Goal: Transaction & Acquisition: Obtain resource

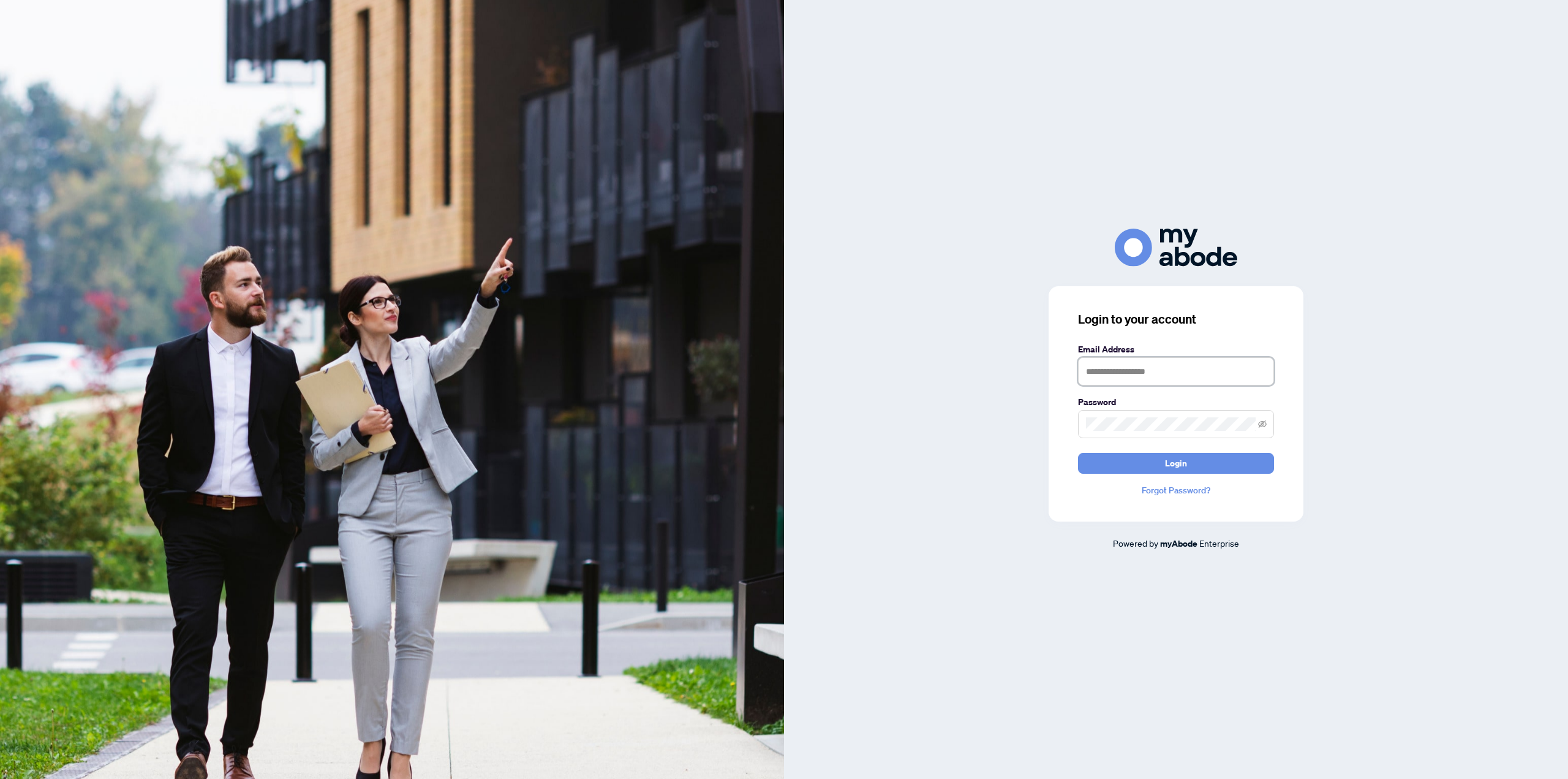
type input "**********"
click at [1132, 458] on button "Login" at bounding box center [1176, 464] width 196 height 21
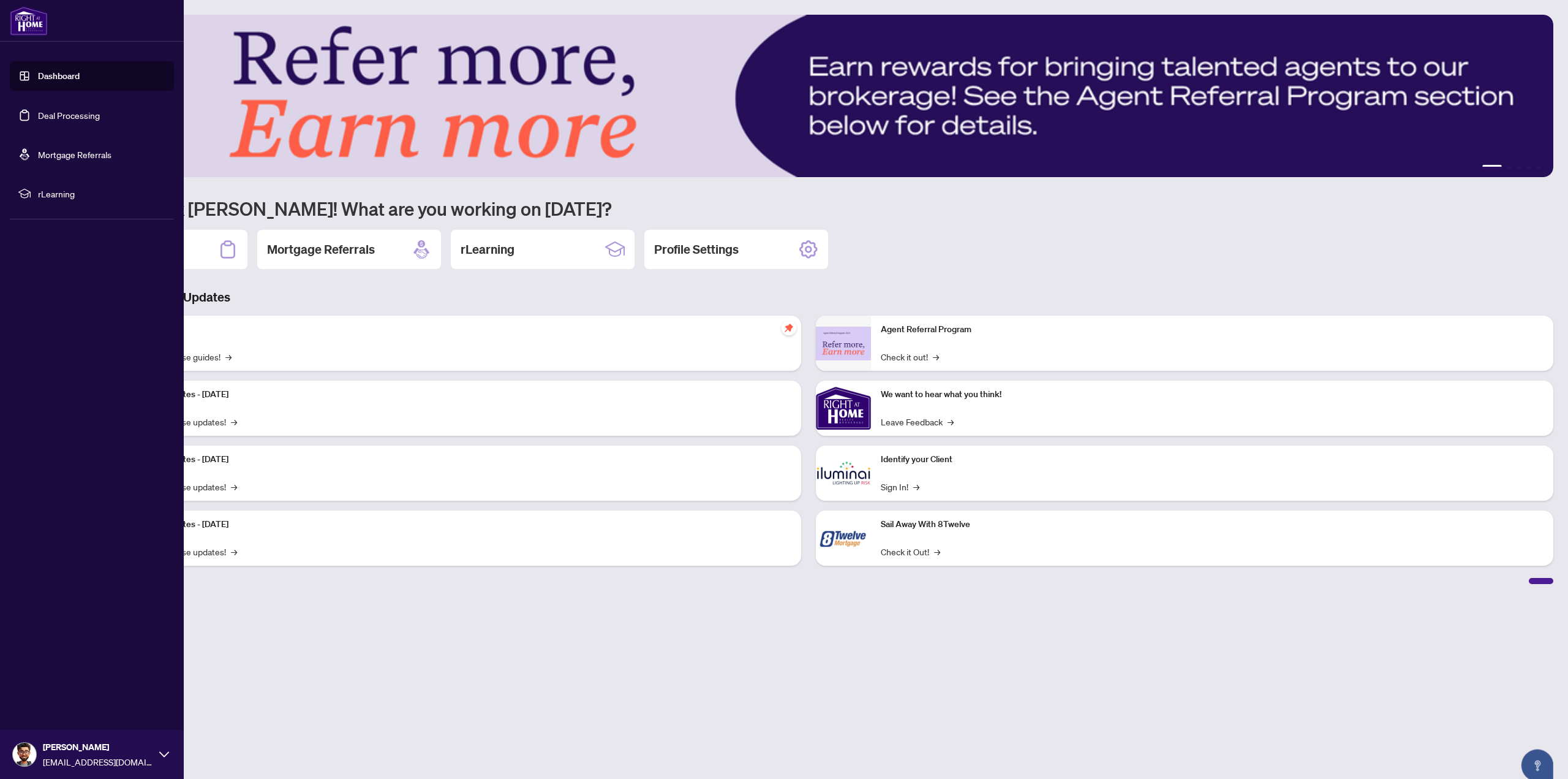
click at [51, 114] on link "Deal Processing" at bounding box center [69, 115] width 62 height 11
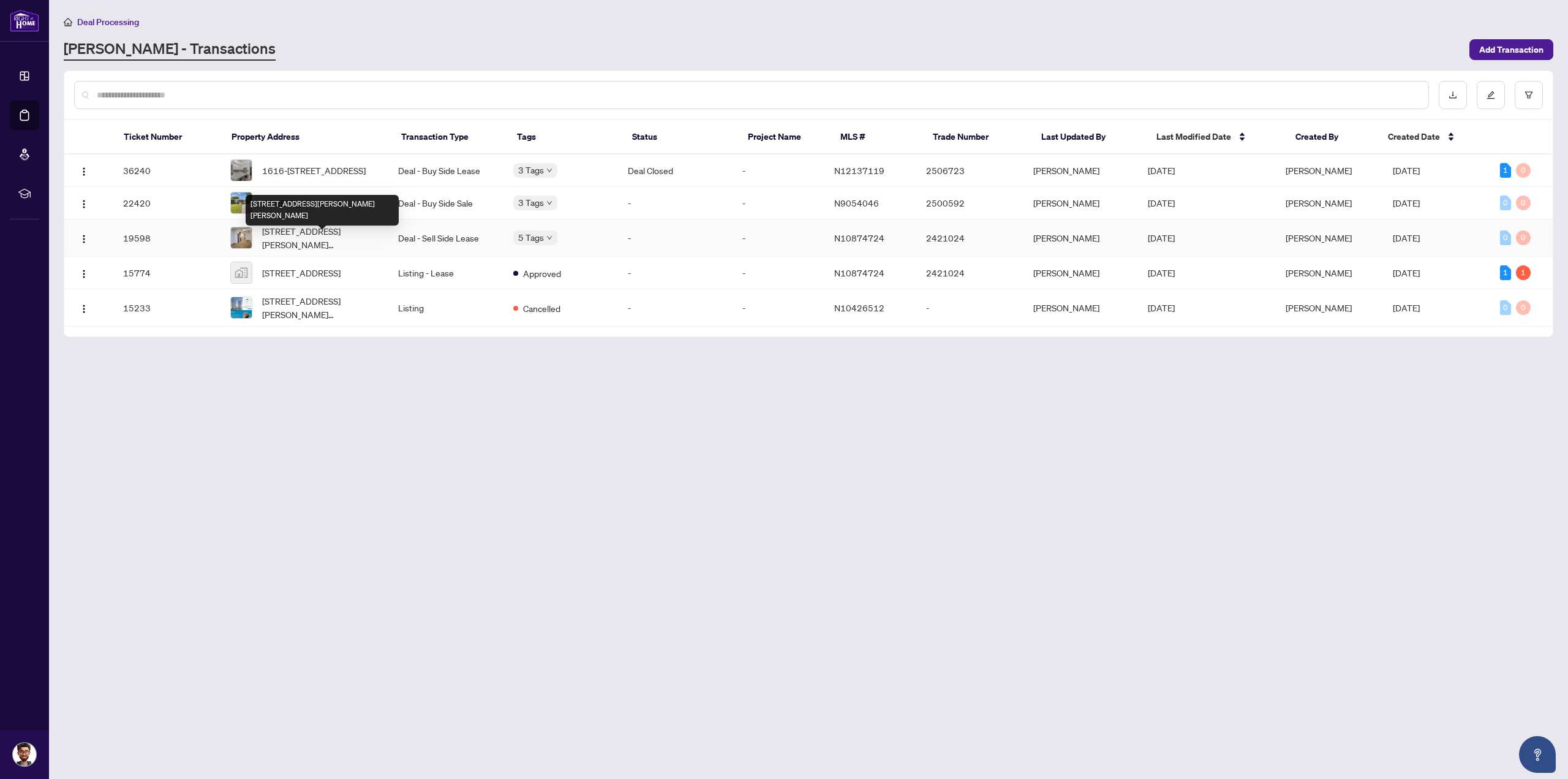
click at [288, 247] on span "[STREET_ADDRESS][PERSON_NAME][PERSON_NAME]" at bounding box center [321, 238] width 117 height 27
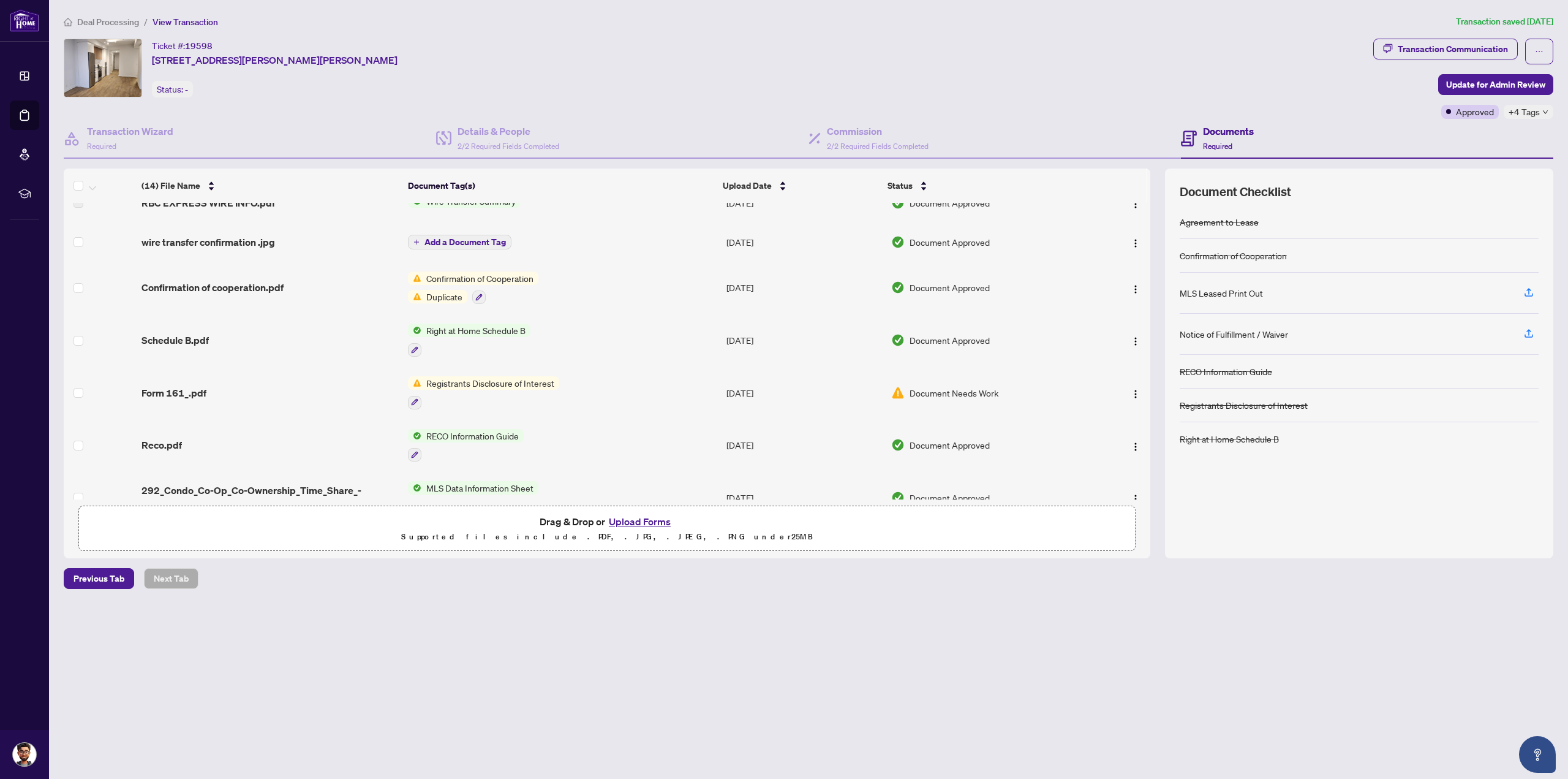
scroll to position [236, 0]
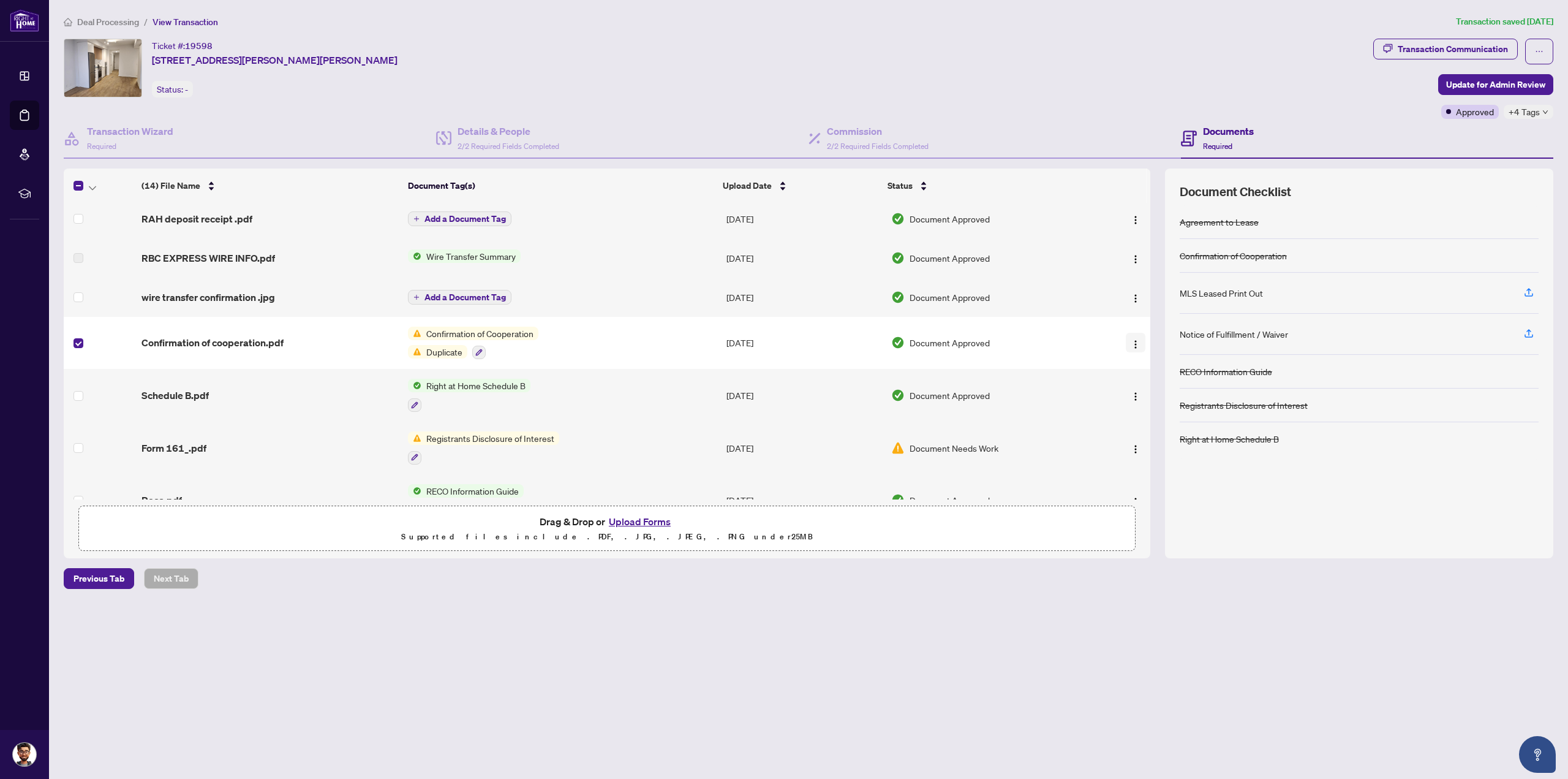
click at [1130, 340] on img "button" at bounding box center [1135, 344] width 10 height 10
click at [1143, 394] on span "Download" at bounding box center [1190, 393] width 117 height 14
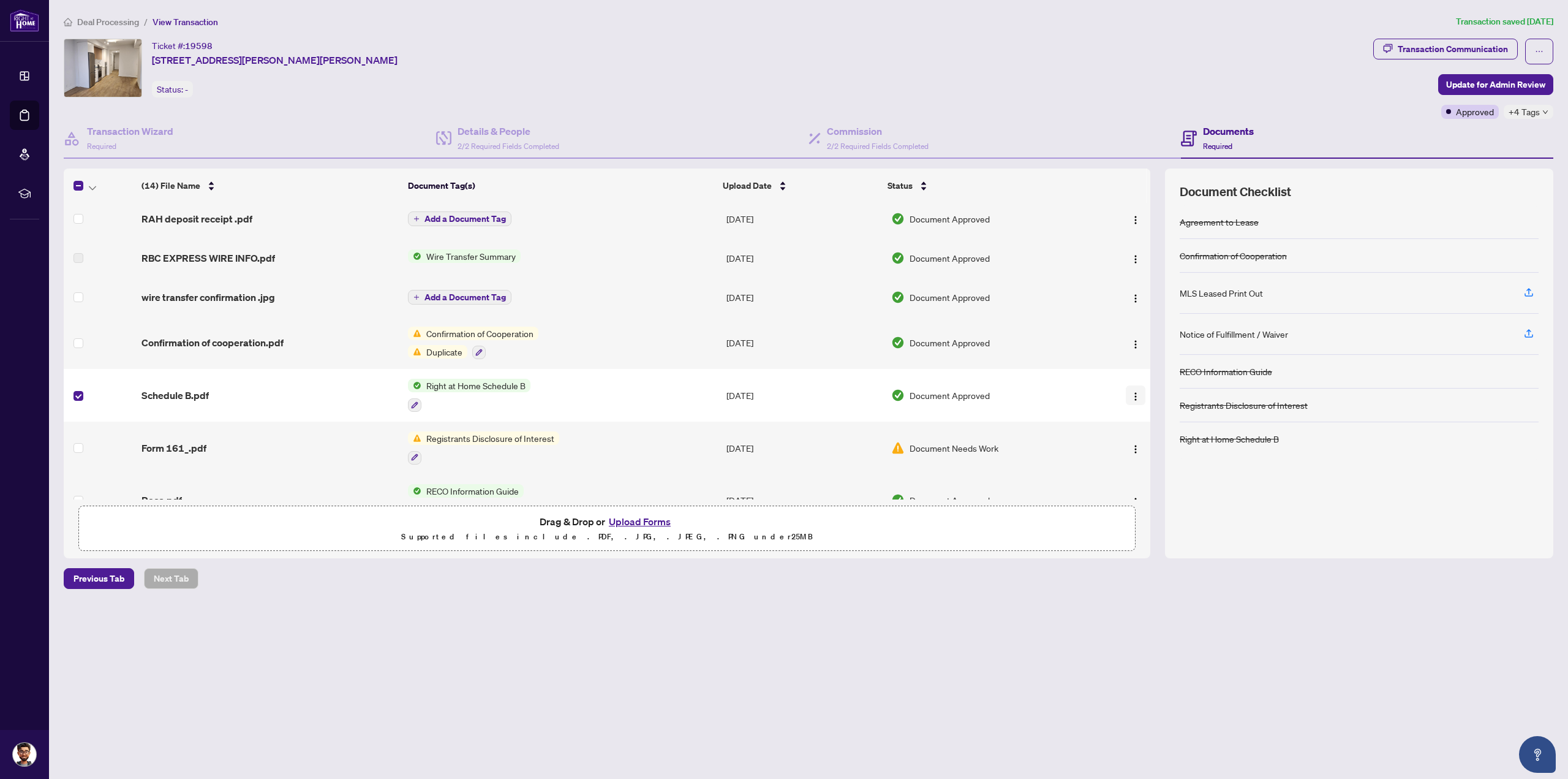
click at [1137, 386] on button "button" at bounding box center [1135, 395] width 20 height 20
click at [1149, 452] on span "Download" at bounding box center [1190, 446] width 117 height 14
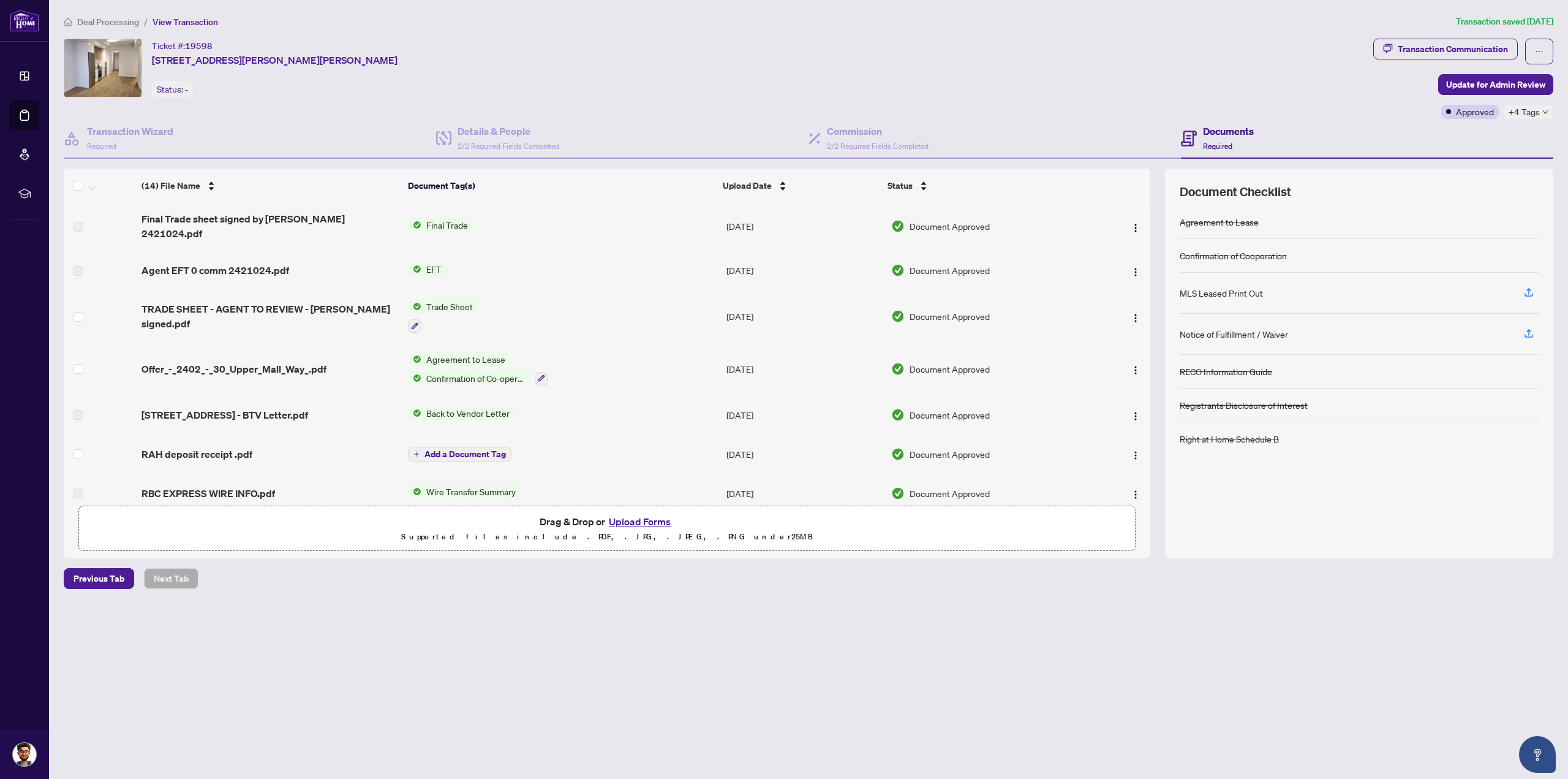
scroll to position [0, 0]
click at [89, 571] on span "Previous Tab" at bounding box center [99, 578] width 51 height 20
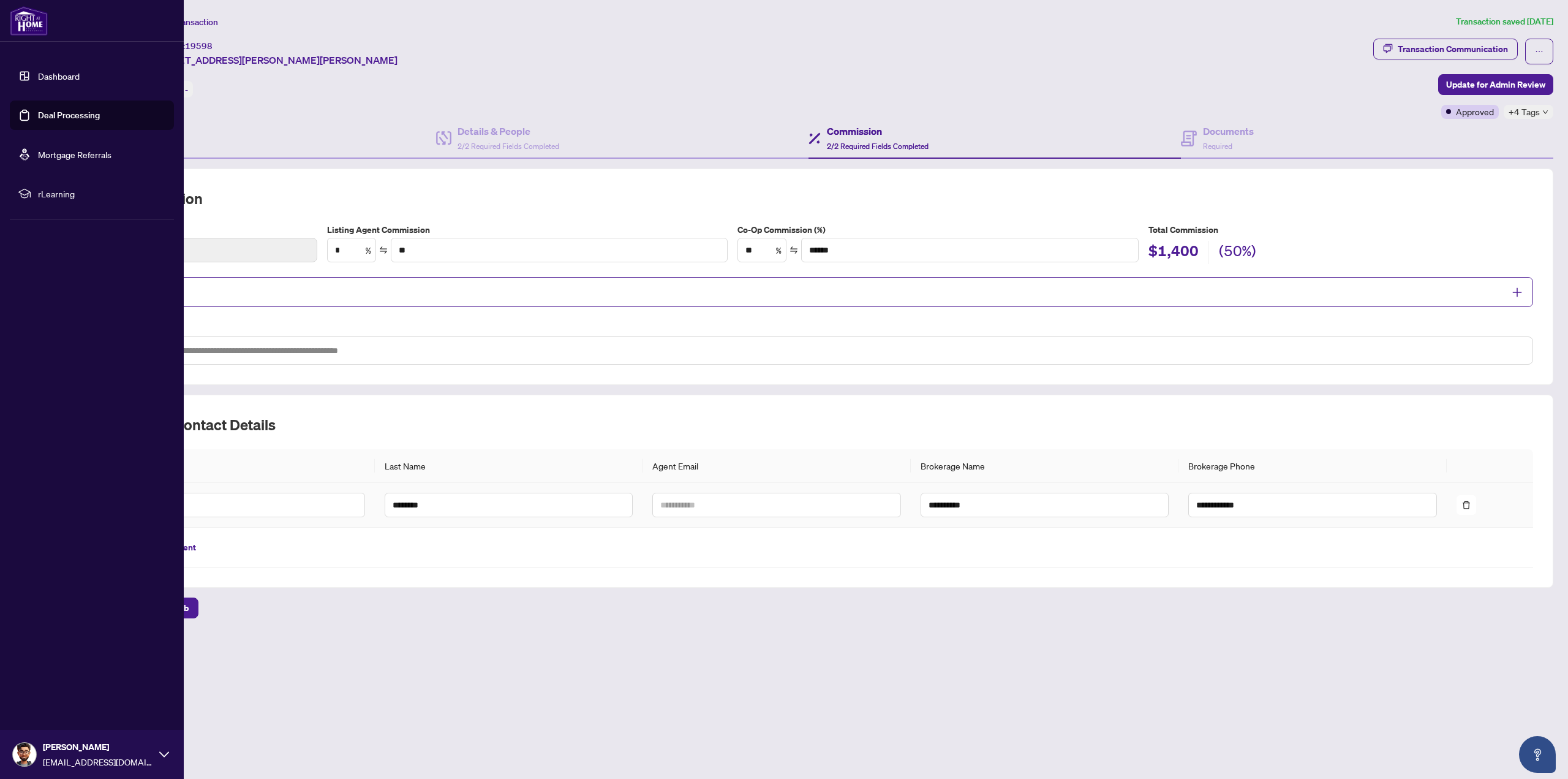
click at [38, 112] on link "Deal Processing" at bounding box center [69, 115] width 62 height 11
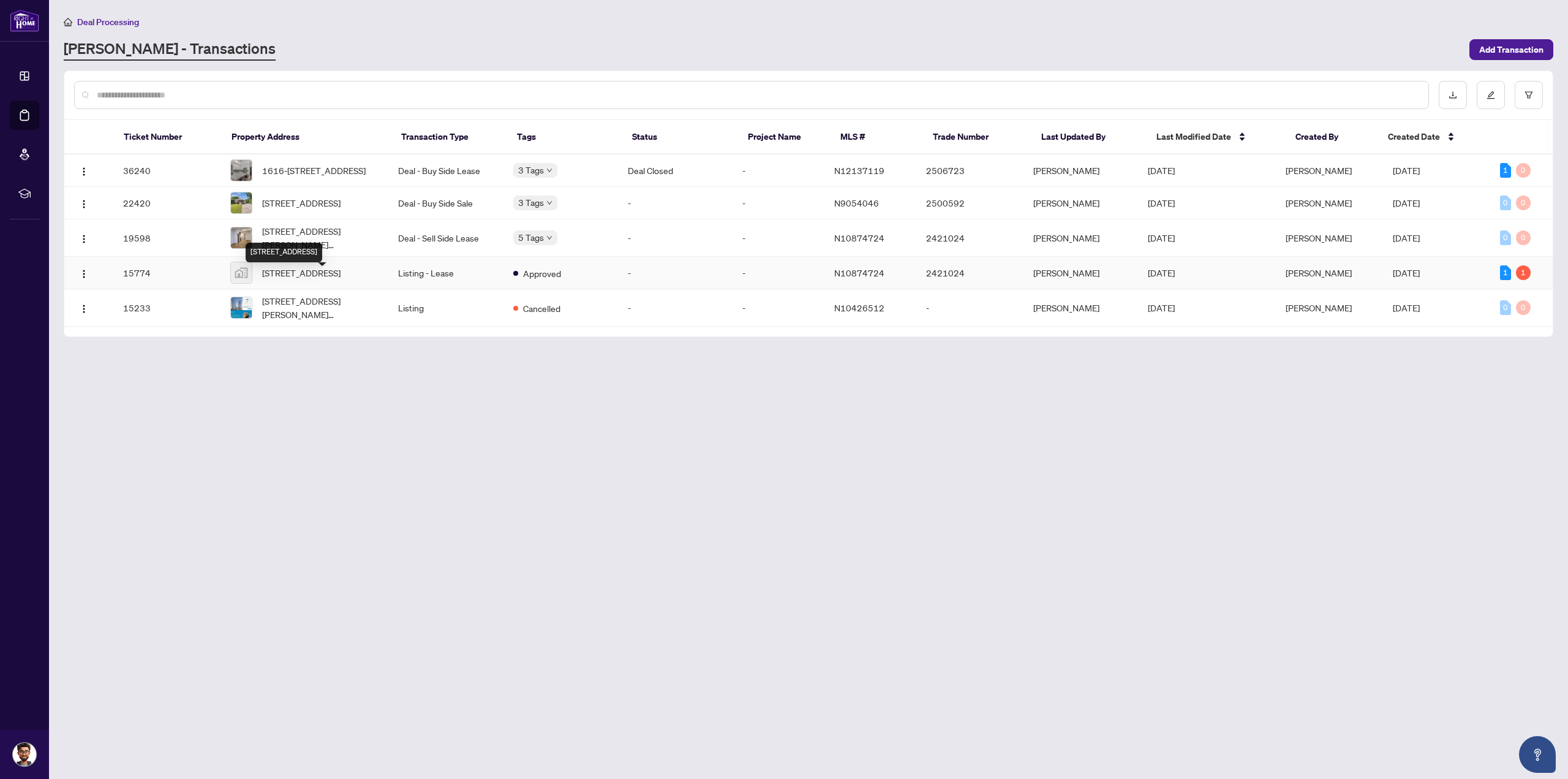
click at [300, 280] on span "[STREET_ADDRESS]" at bounding box center [301, 273] width 78 height 14
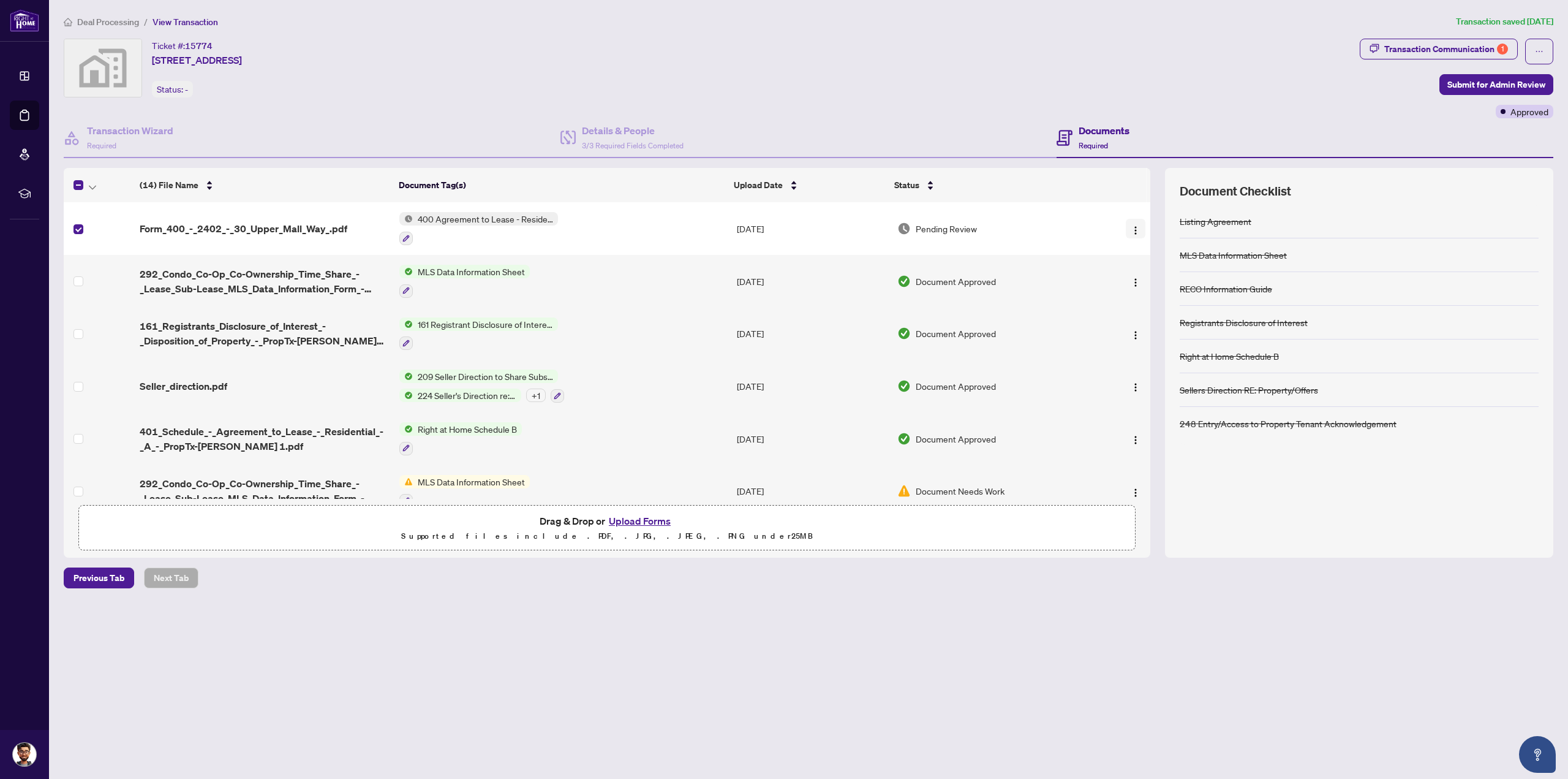
click at [1130, 227] on img "button" at bounding box center [1135, 230] width 10 height 10
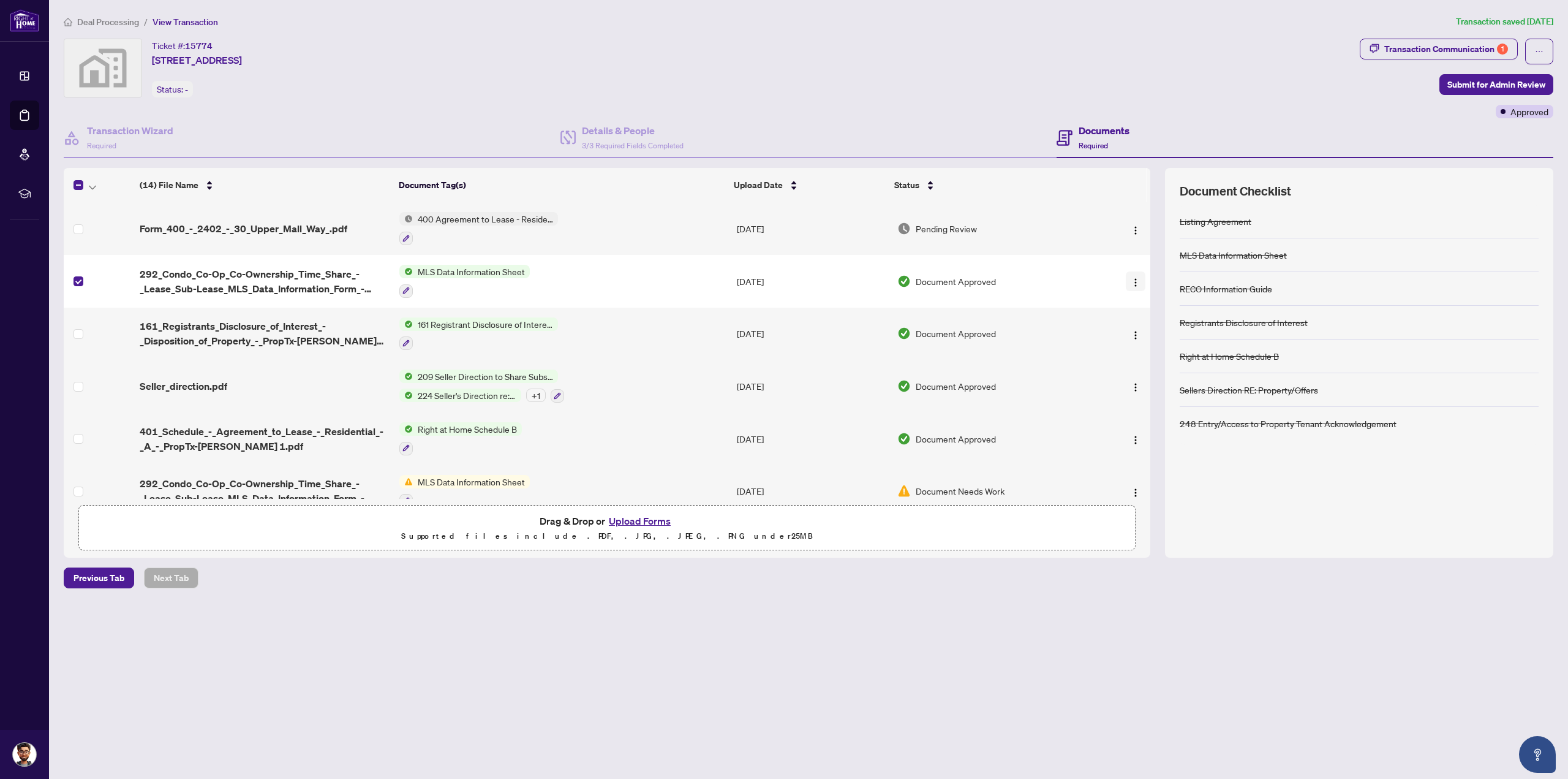
click at [1138, 283] on button "button" at bounding box center [1135, 281] width 20 height 20
click at [1155, 347] on span "Download" at bounding box center [1190, 343] width 117 height 14
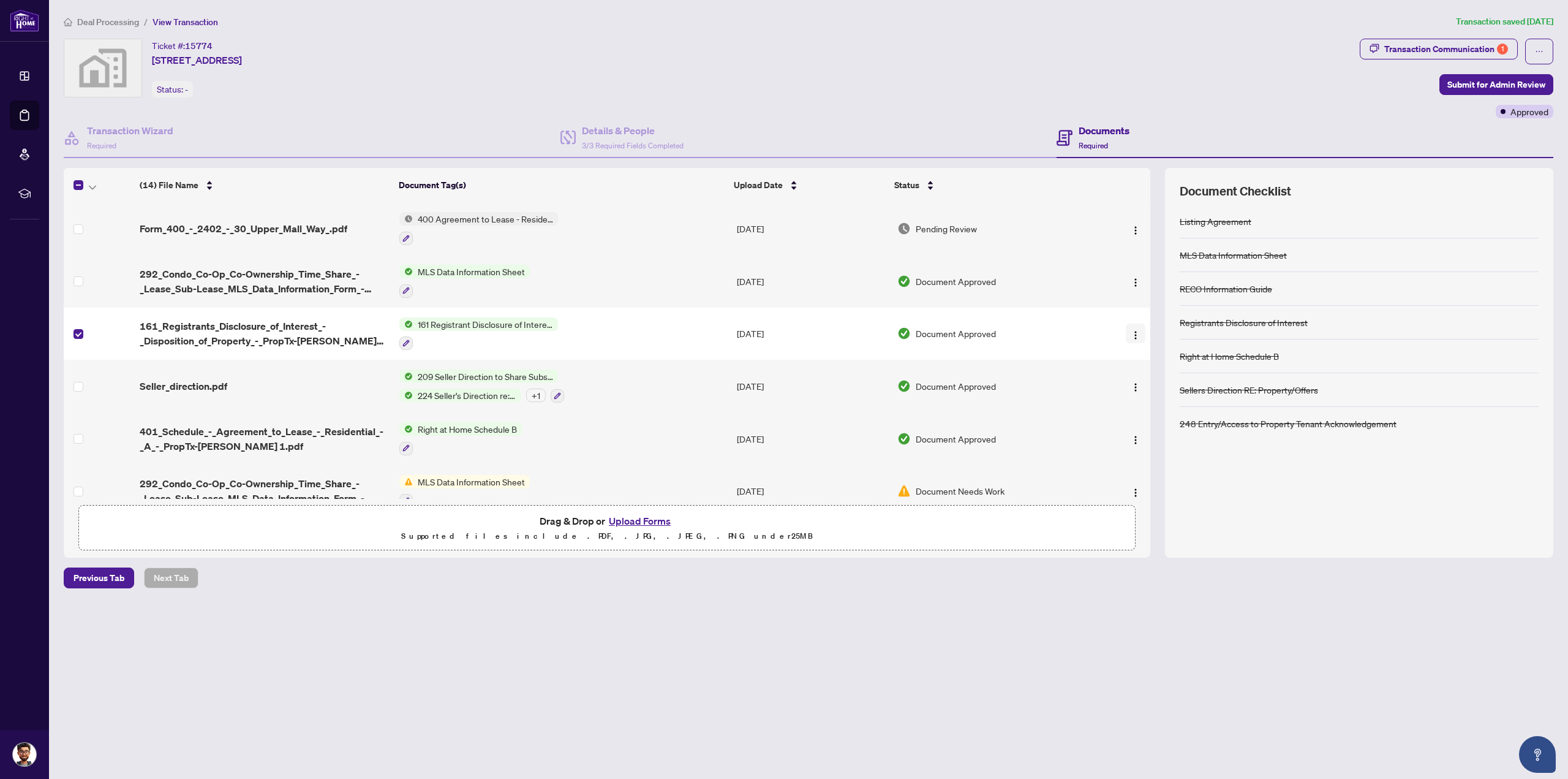
click at [1133, 331] on img "button" at bounding box center [1135, 335] width 10 height 10
click at [1155, 397] on span "Download" at bounding box center [1190, 394] width 117 height 14
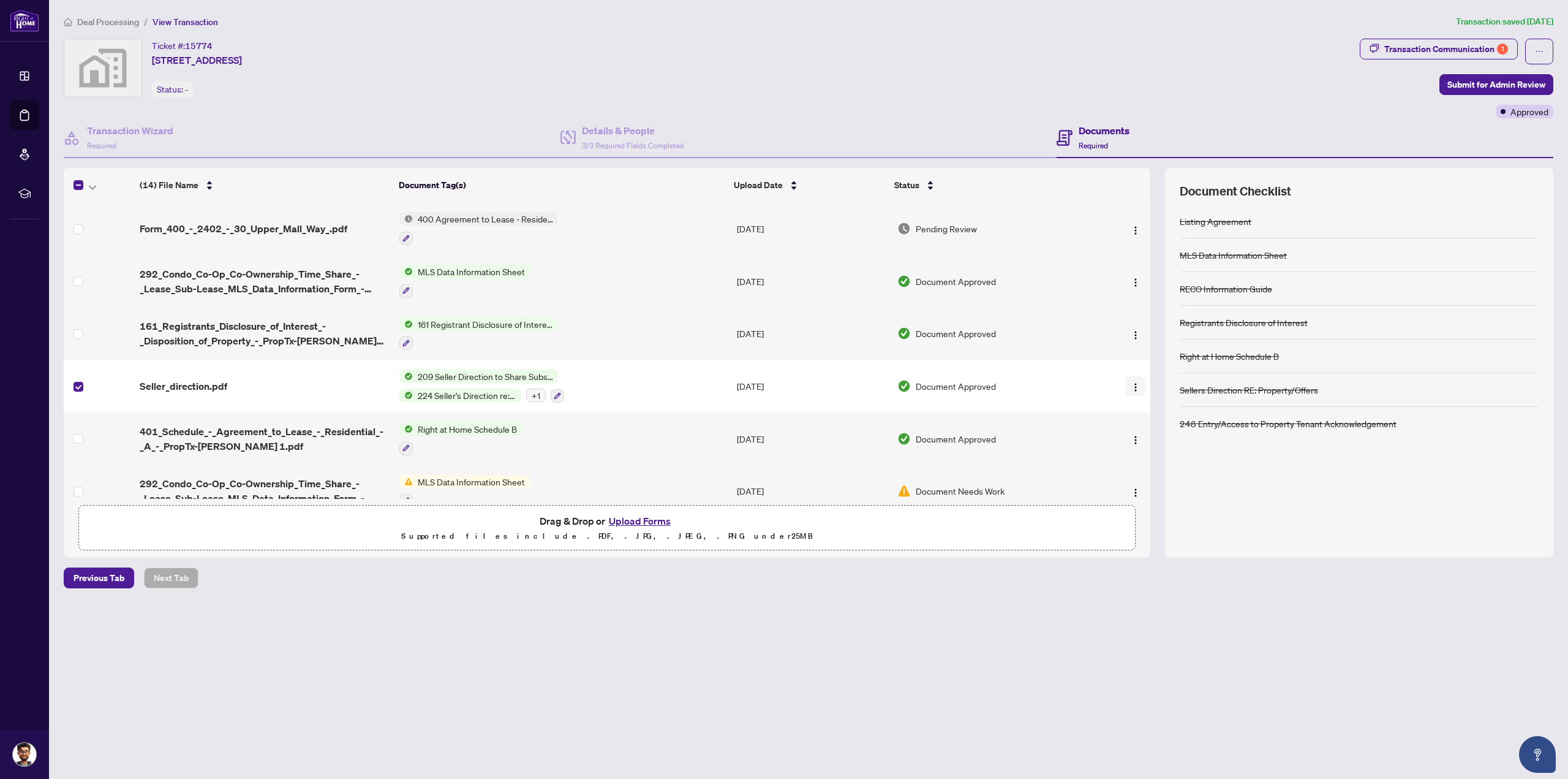
click at [1130, 387] on img "button" at bounding box center [1135, 387] width 10 height 10
click at [1158, 447] on span "Download" at bounding box center [1190, 447] width 117 height 14
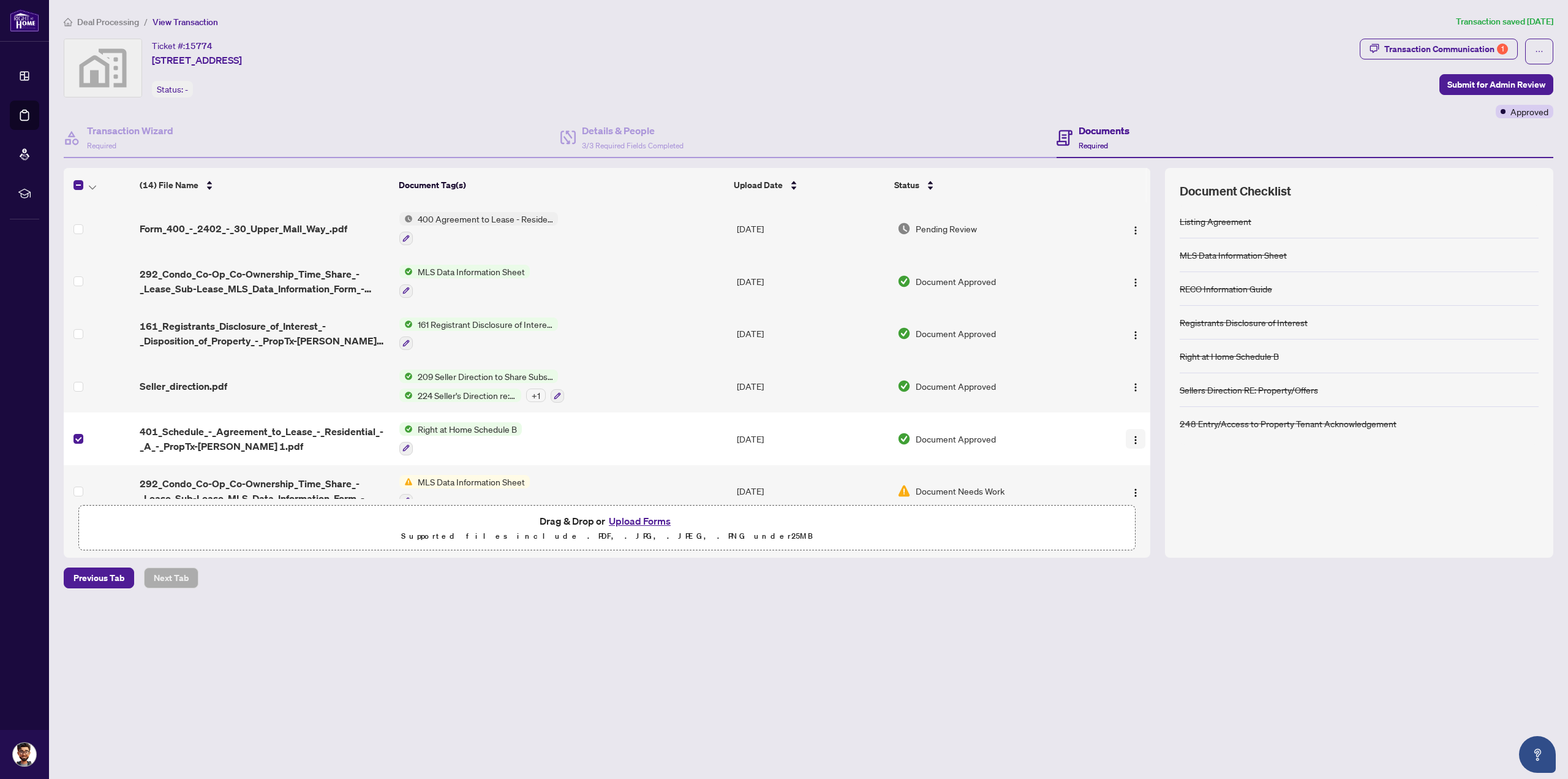
click at [1137, 439] on button "button" at bounding box center [1135, 439] width 20 height 20
click at [1152, 499] on span "Download" at bounding box center [1190, 499] width 117 height 14
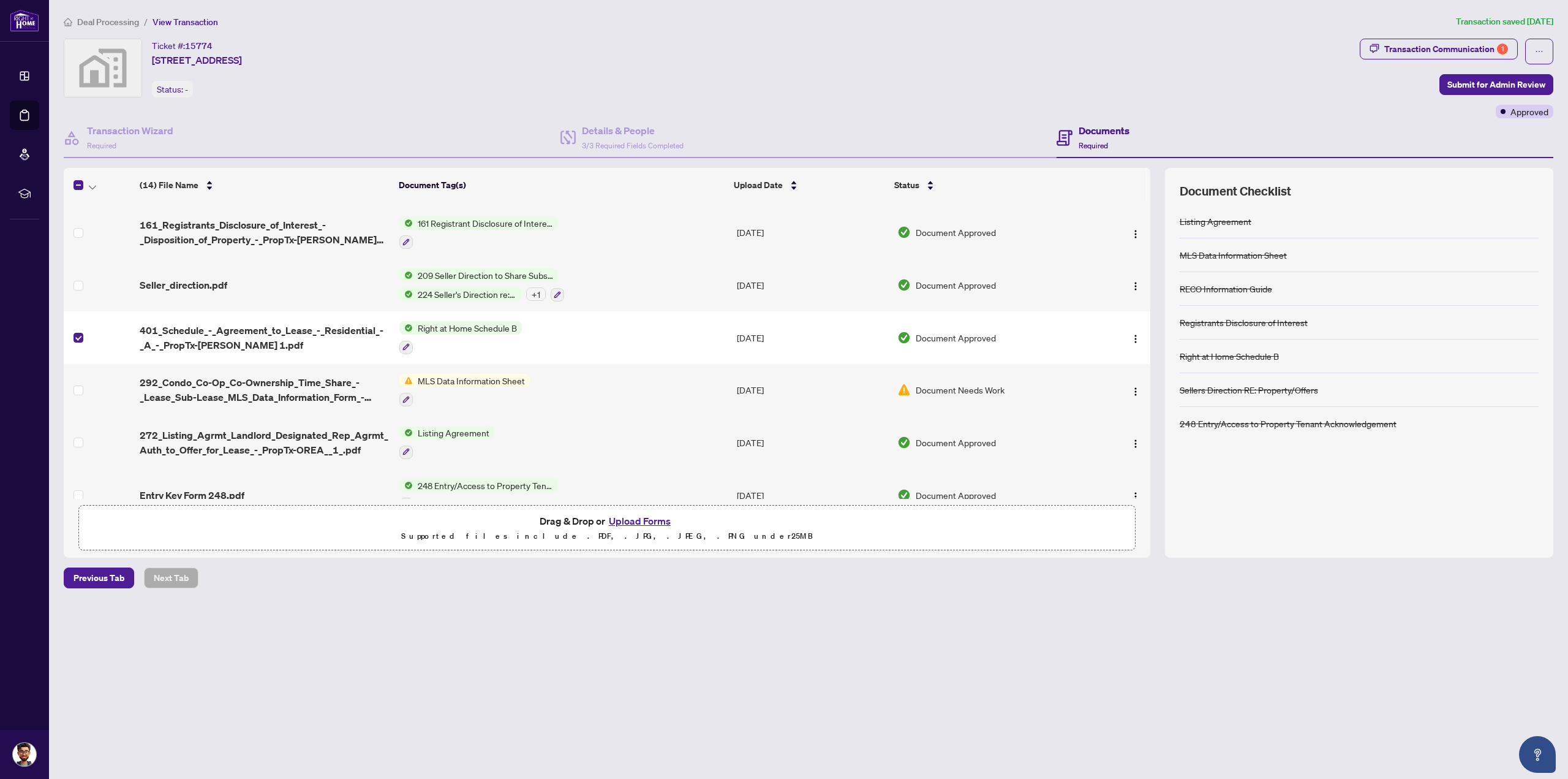
scroll to position [123, 0]
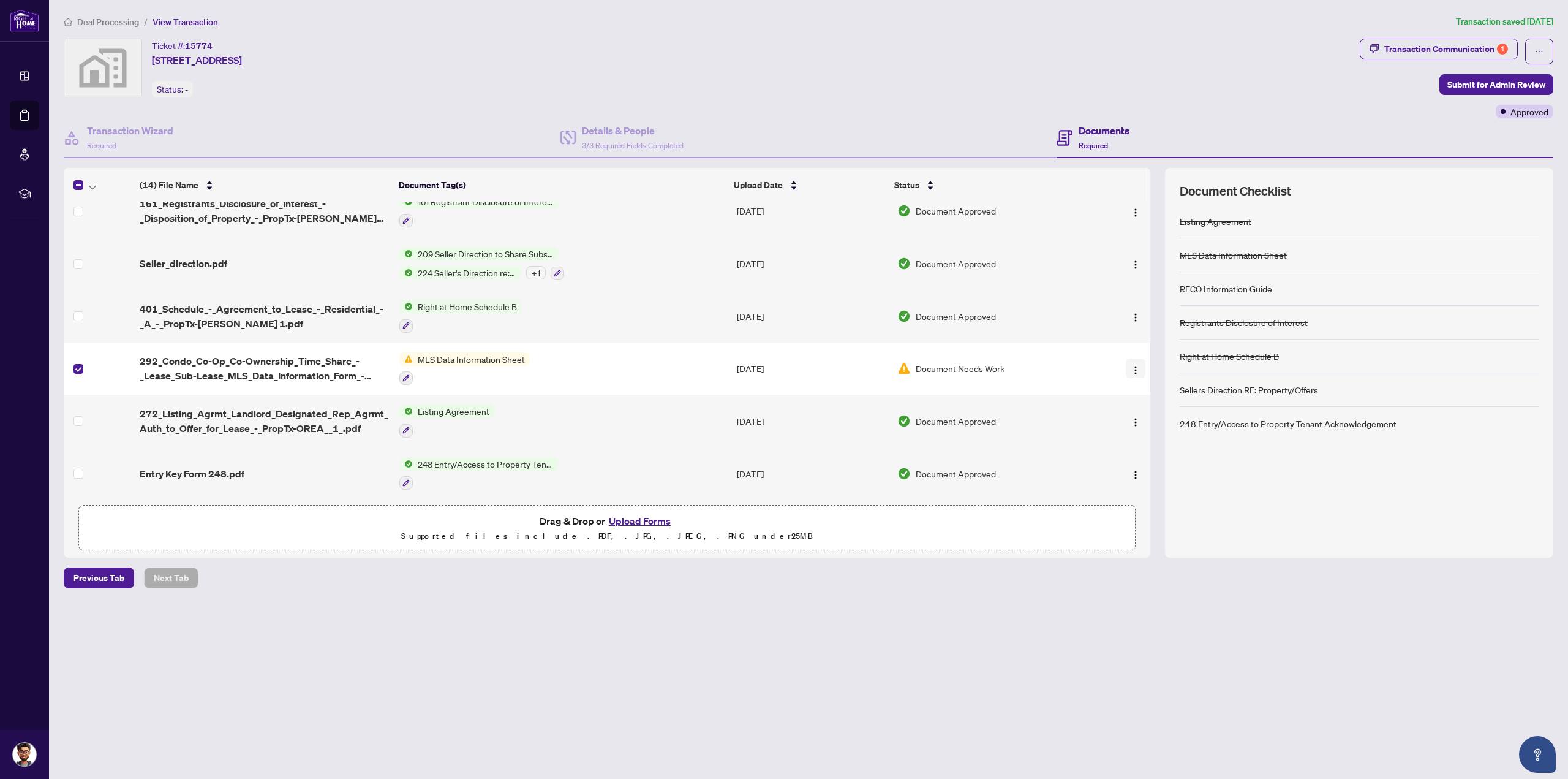
click at [1139, 359] on button "button" at bounding box center [1135, 369] width 20 height 20
click at [1148, 430] on span "Download" at bounding box center [1190, 428] width 117 height 14
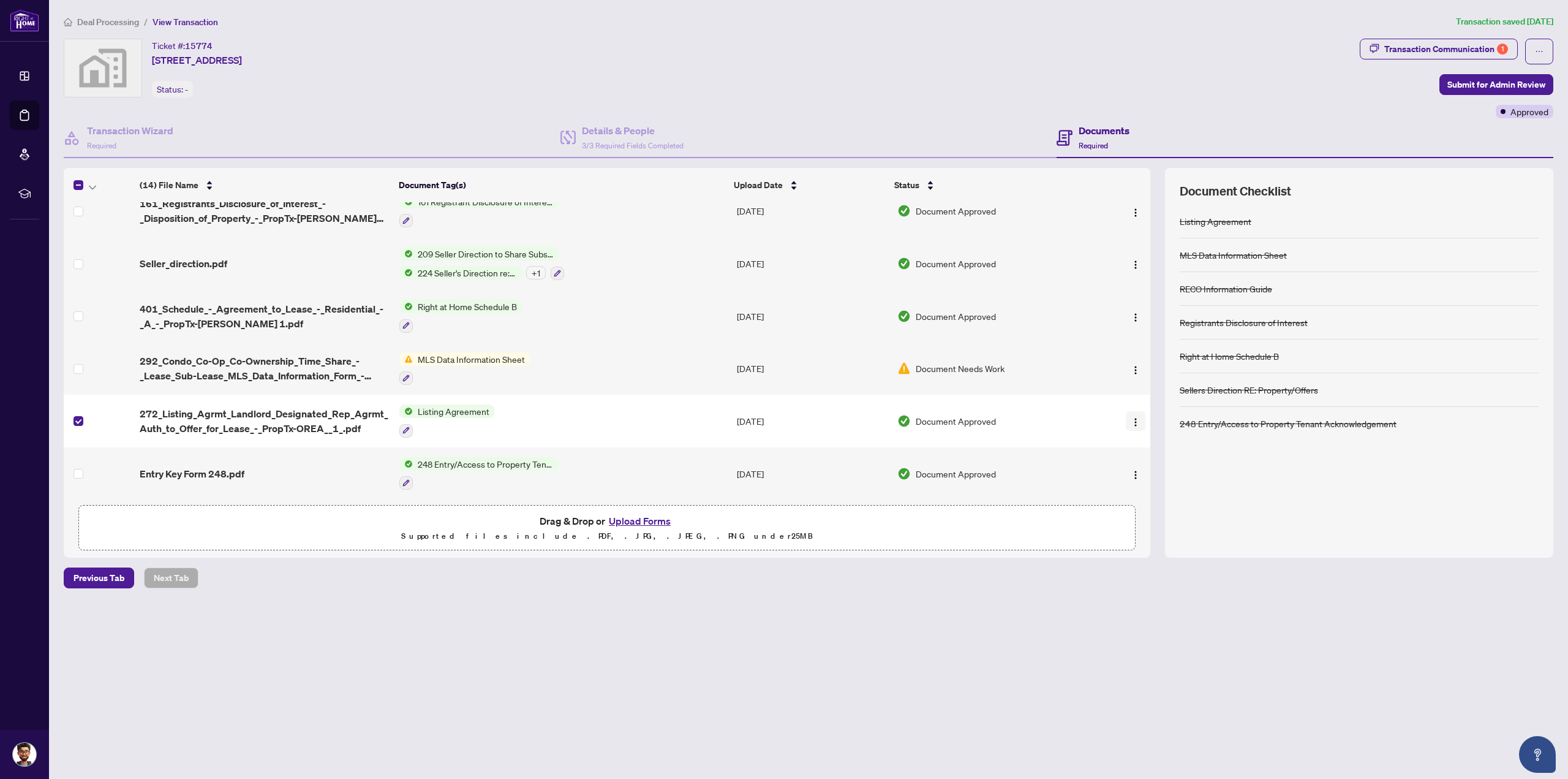
click at [1133, 421] on img "button" at bounding box center [1135, 422] width 10 height 10
click at [1144, 479] on span "Download" at bounding box center [1190, 480] width 117 height 14
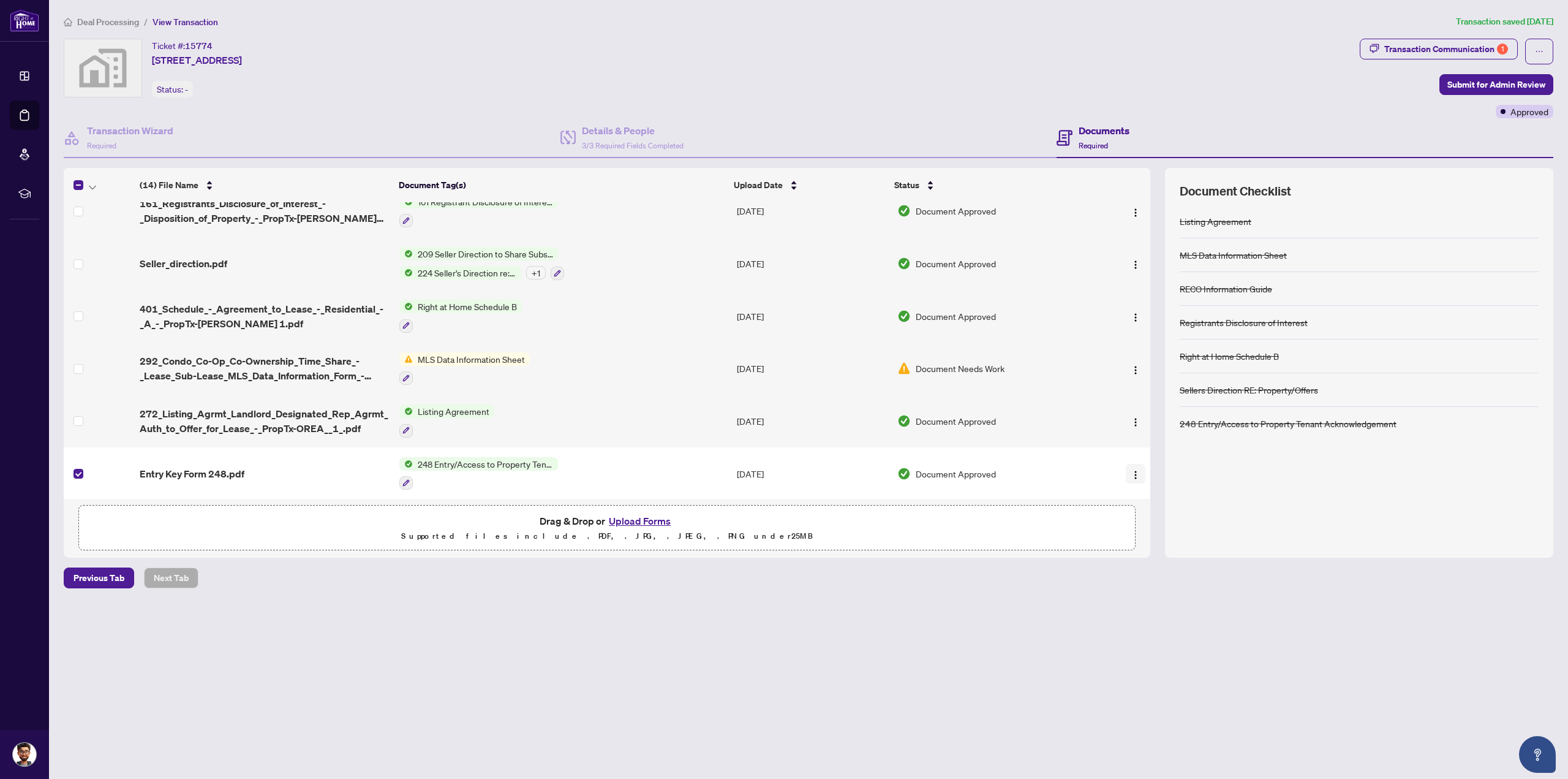
click at [1133, 470] on img "button" at bounding box center [1135, 475] width 10 height 10
click at [1159, 531] on span "Download" at bounding box center [1190, 533] width 117 height 14
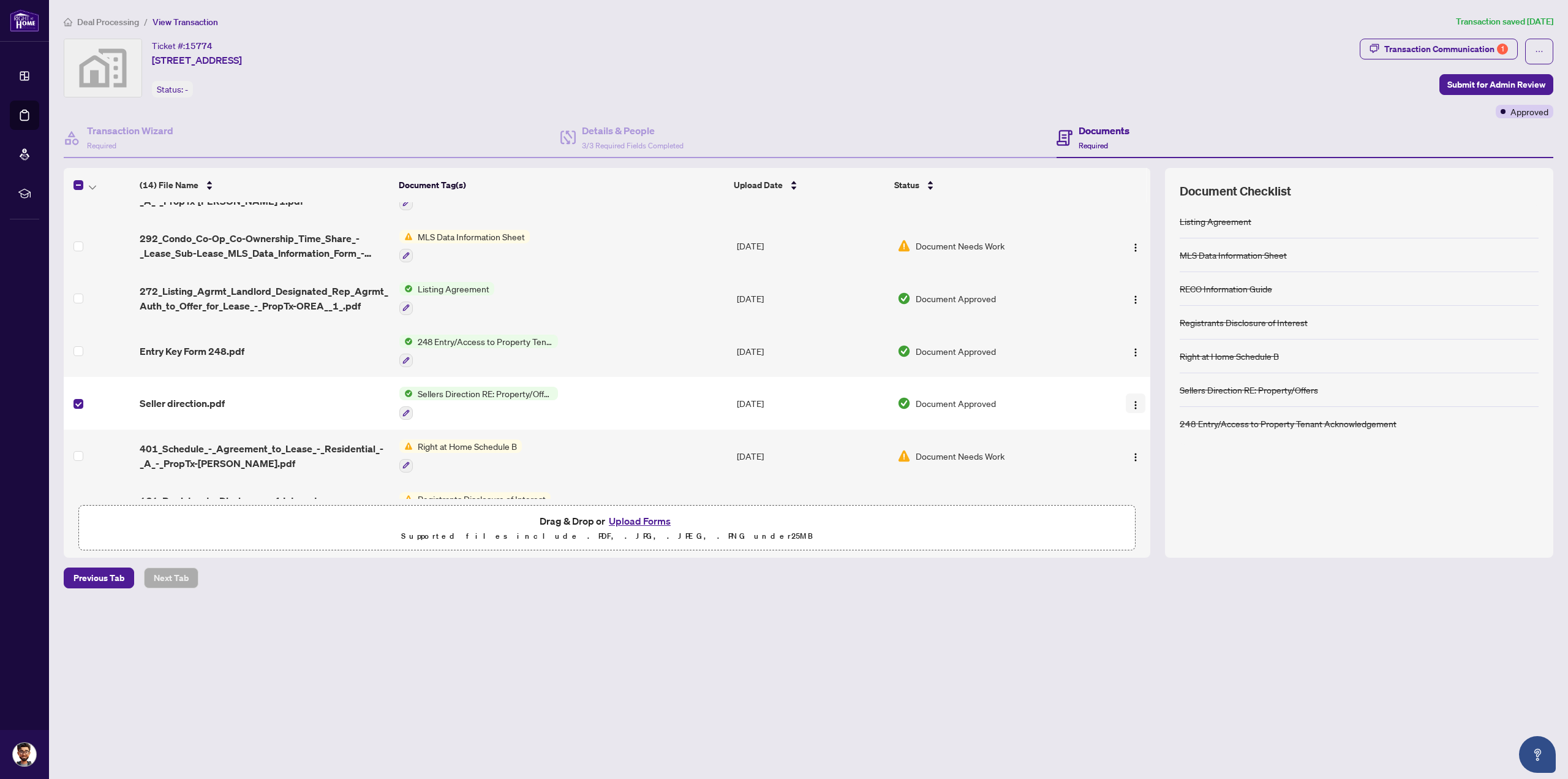
click at [1138, 399] on button "button" at bounding box center [1135, 403] width 20 height 20
click at [1144, 467] on span "Download" at bounding box center [1190, 462] width 117 height 14
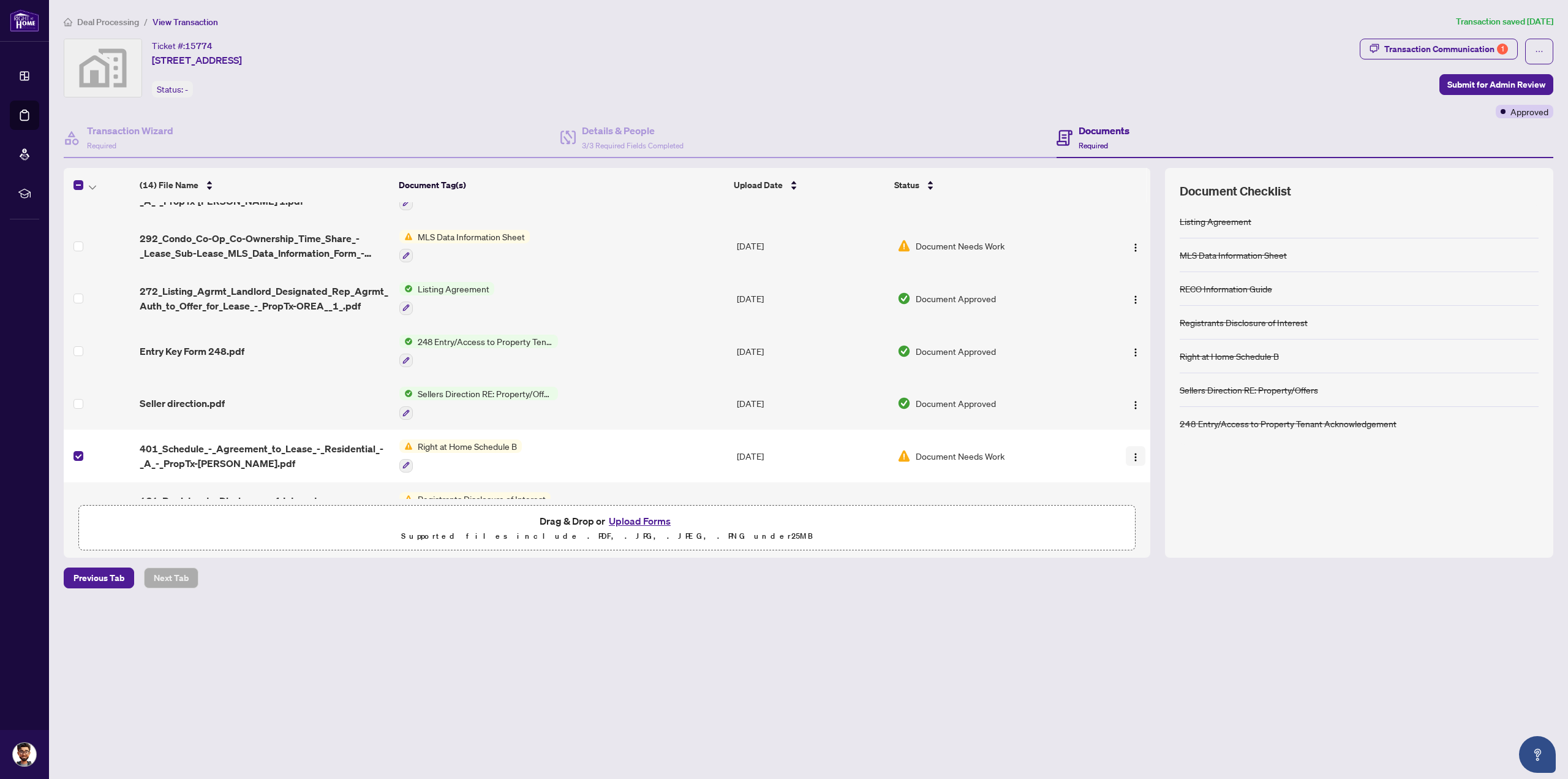
click at [1130, 452] on img "button" at bounding box center [1135, 457] width 10 height 10
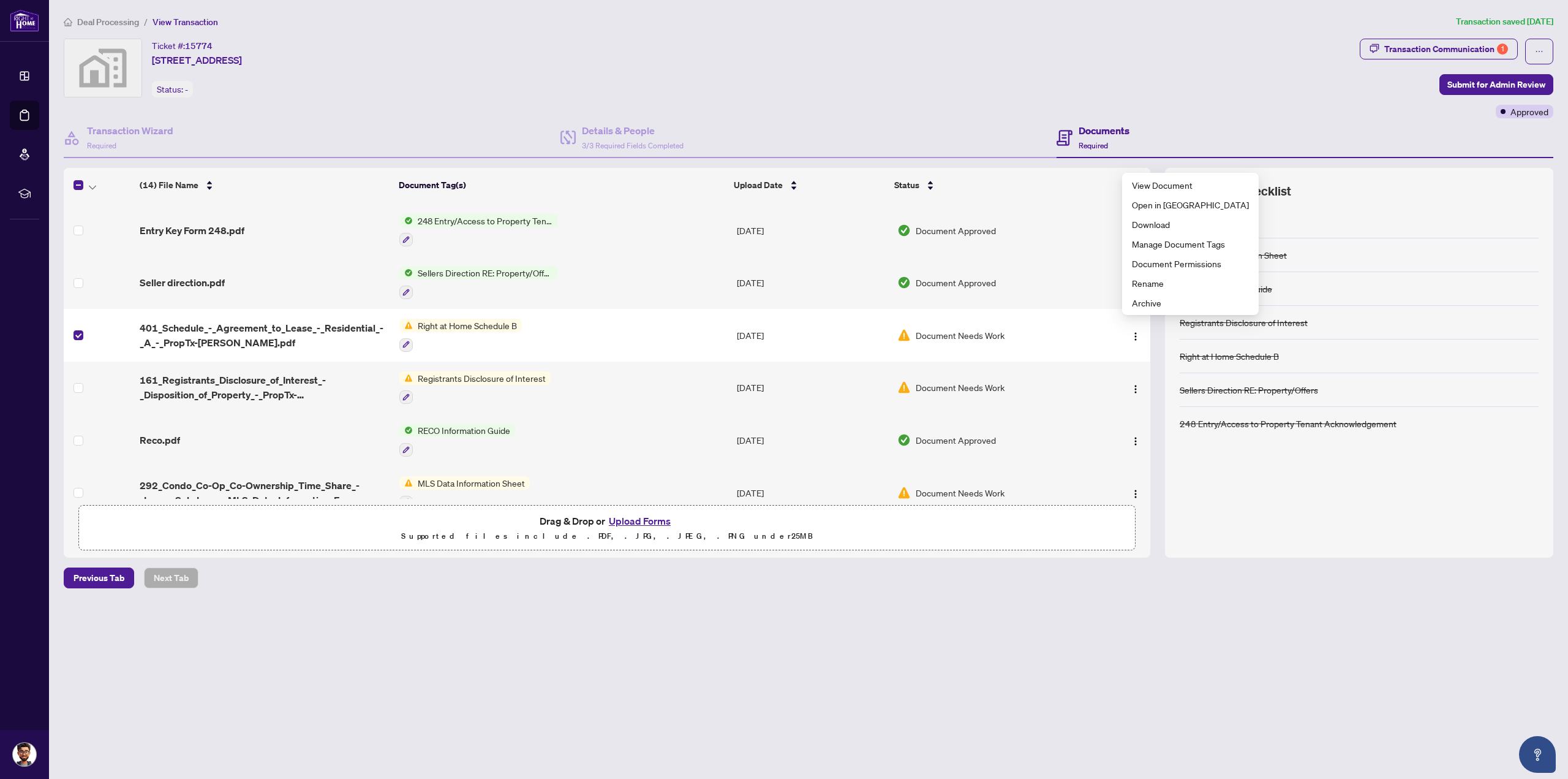
scroll to position [368, 0]
click at [357, 98] on div "Ticket #: 15774 [STREET_ADDRESS] Status: -" at bounding box center [709, 78] width 1296 height 80
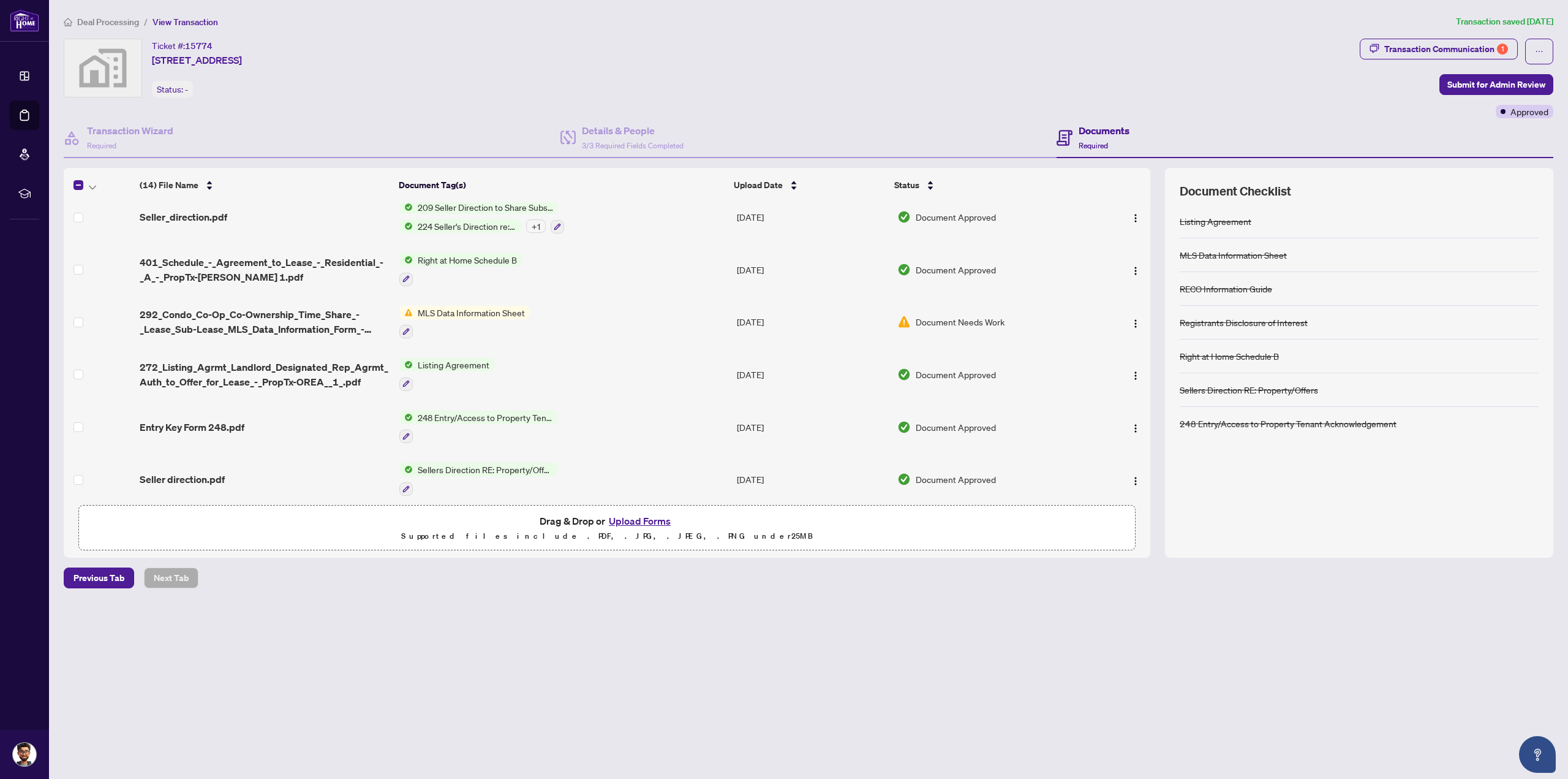
scroll to position [184, 0]
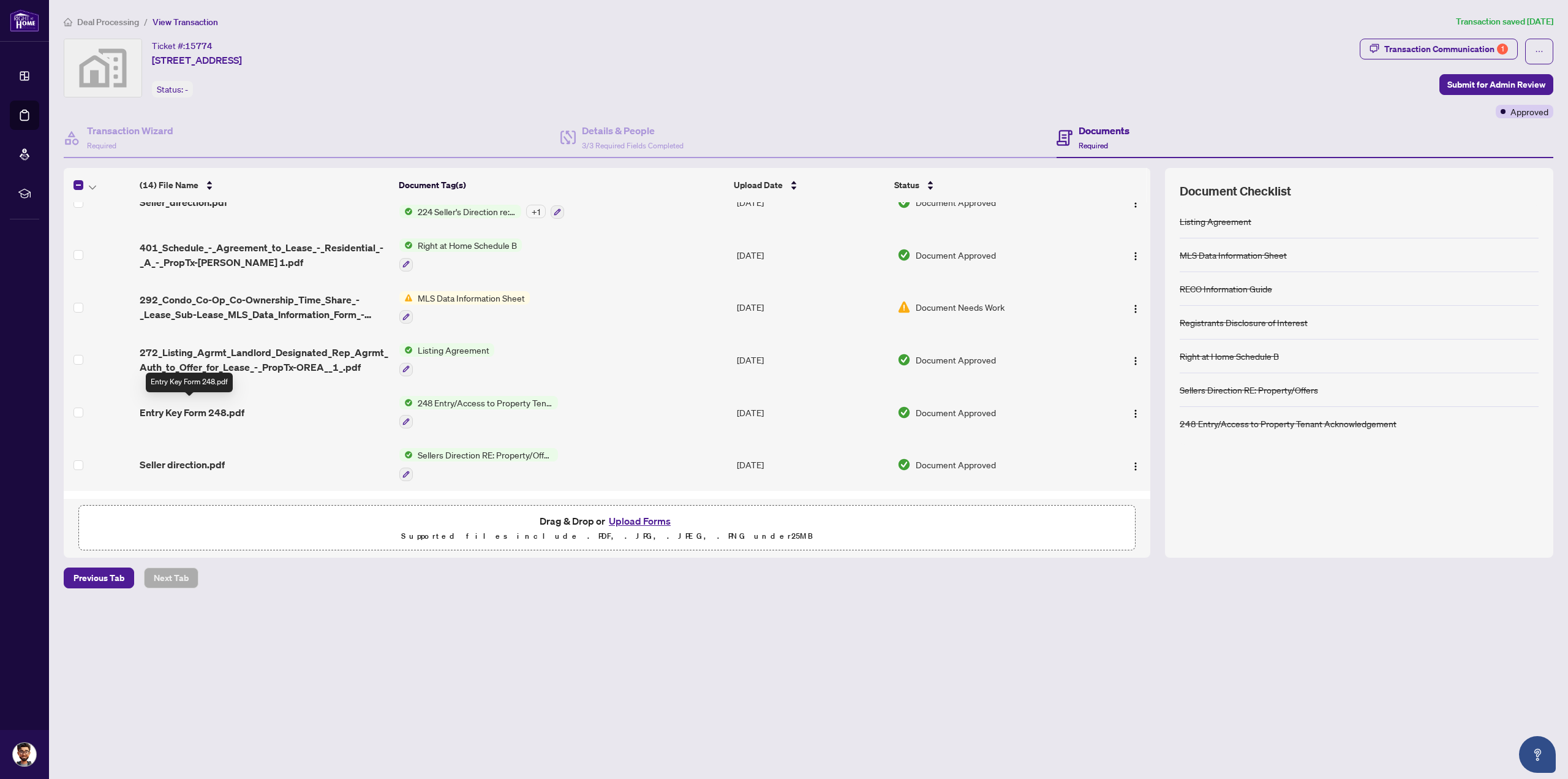
click at [197, 405] on span "Entry Key Form 248.pdf" at bounding box center [192, 412] width 105 height 15
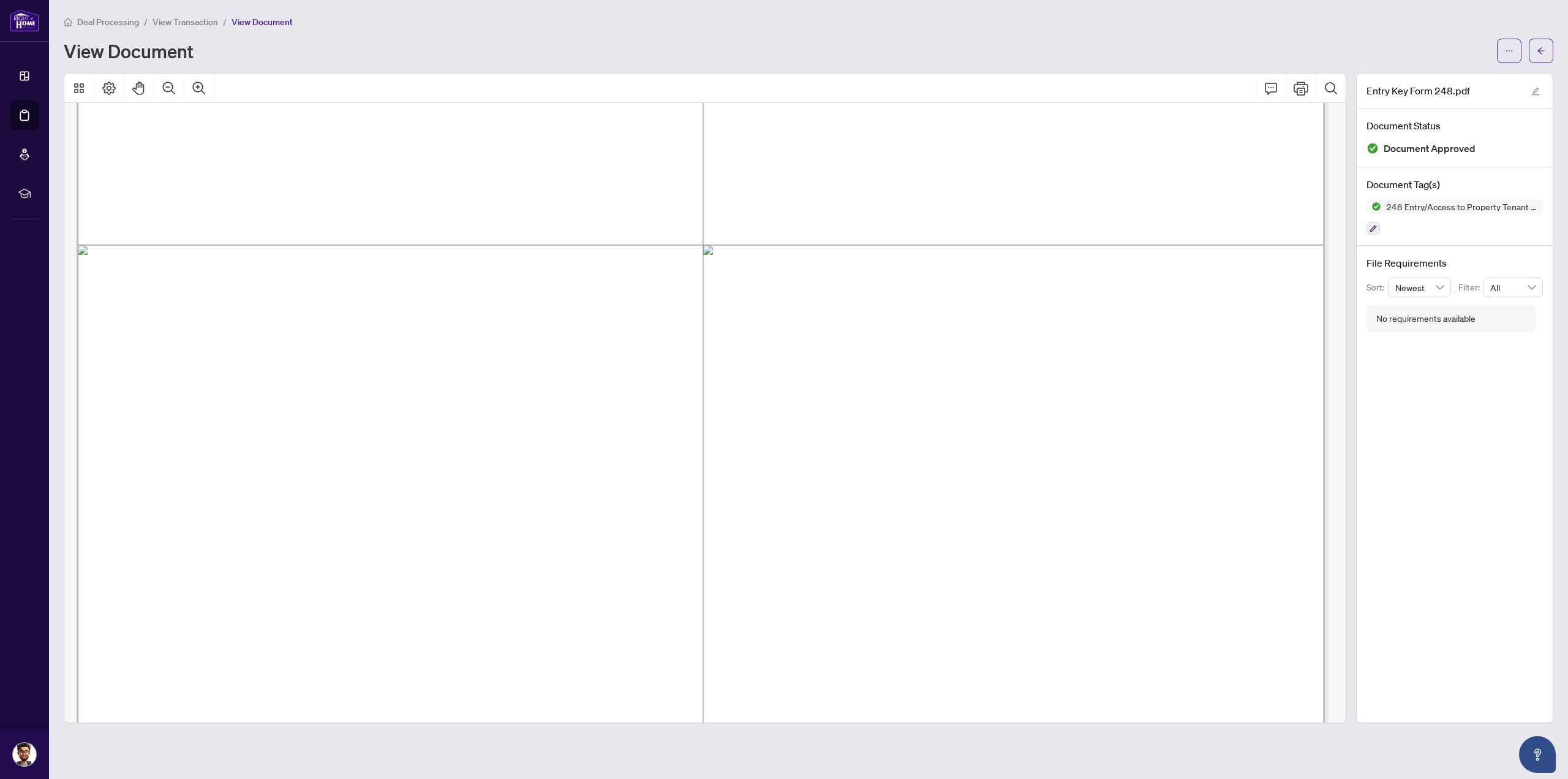
scroll to position [417, 0]
